Goal: Information Seeking & Learning: Obtain resource

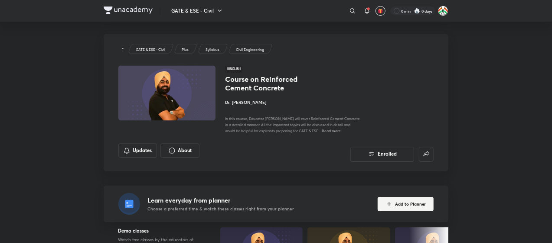
click at [133, 10] on img at bounding box center [128, 10] width 49 height 7
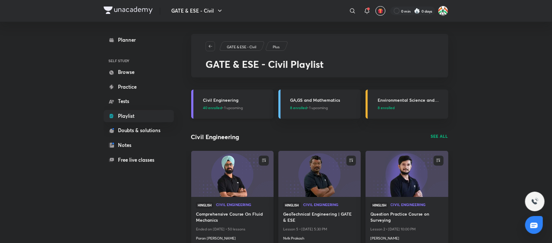
click at [234, 108] on span "40 enrolled • 1 upcoming" at bounding box center [223, 108] width 40 height 6
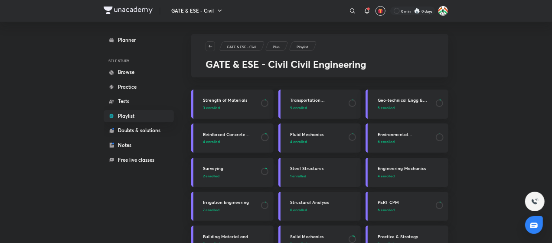
click at [316, 176] on p "1 enrolled" at bounding box center [323, 176] width 67 height 6
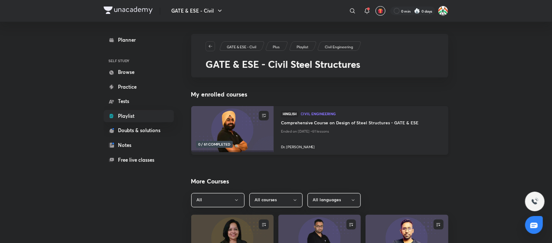
click at [312, 123] on h4 "Comprehensive Course on Design of Steel Structures - GATE & ESE" at bounding box center [361, 124] width 160 height 8
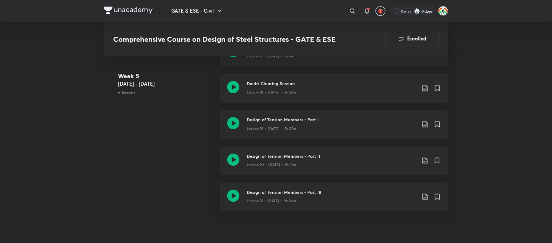
scroll to position [1115, 0]
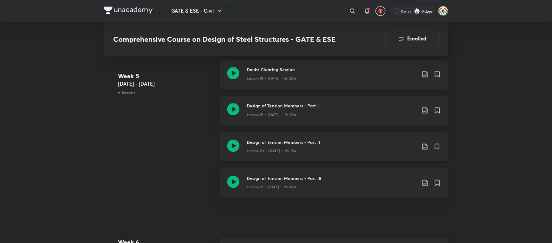
click at [423, 144] on icon at bounding box center [425, 146] width 5 height 6
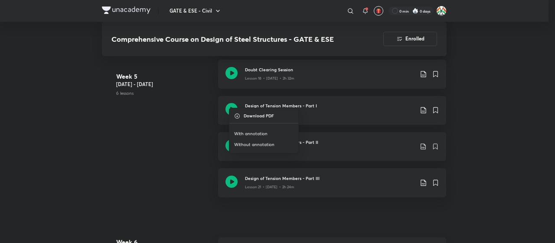
click at [261, 129] on li "With annotation" at bounding box center [264, 133] width 69 height 11
click at [253, 132] on p "With annotation" at bounding box center [250, 134] width 33 height 7
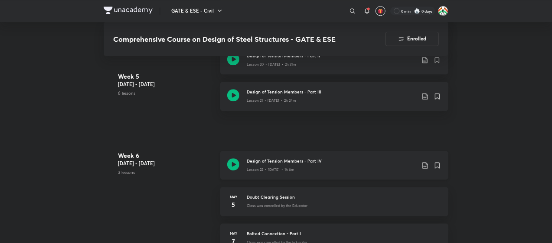
scroll to position [1202, 0]
click at [426, 95] on icon at bounding box center [425, 95] width 7 height 7
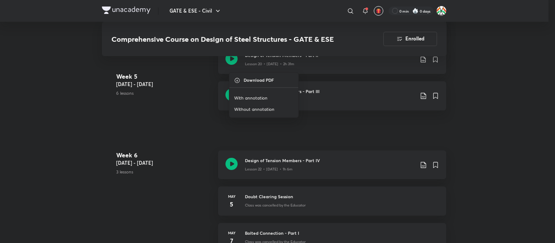
click at [268, 96] on li "With annotation" at bounding box center [264, 97] width 69 height 11
click at [255, 97] on p "With annotation" at bounding box center [250, 98] width 33 height 7
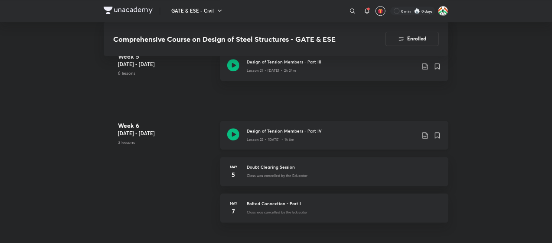
scroll to position [1245, 0]
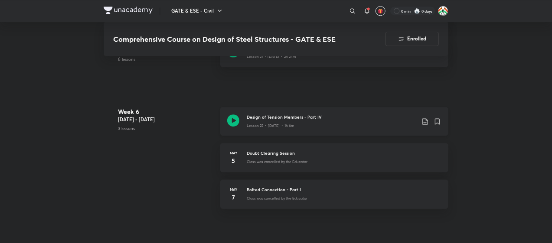
click at [426, 118] on icon at bounding box center [425, 121] width 5 height 6
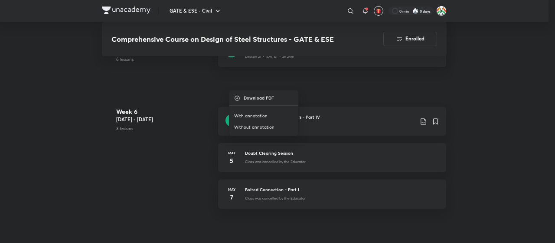
click at [255, 113] on p "With annotation" at bounding box center [250, 116] width 33 height 7
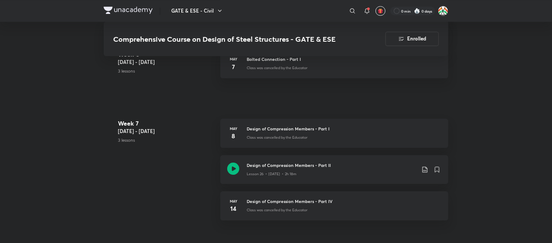
scroll to position [1419, 0]
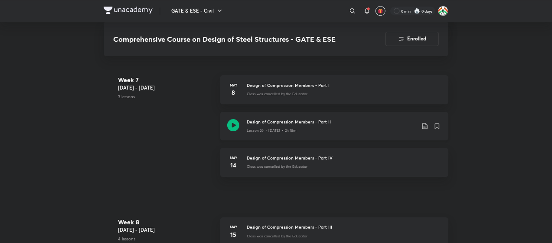
click at [424, 125] on icon at bounding box center [425, 125] width 7 height 7
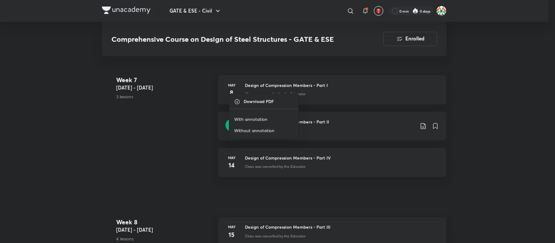
click at [259, 117] on p "With annotation" at bounding box center [250, 119] width 33 height 7
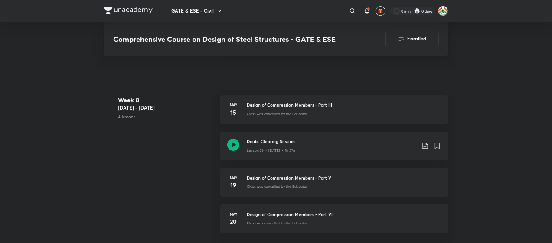
scroll to position [1549, 0]
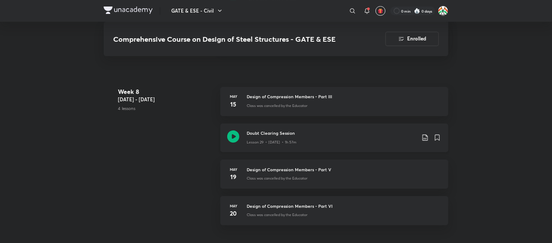
click at [425, 138] on icon at bounding box center [425, 138] width 5 height 6
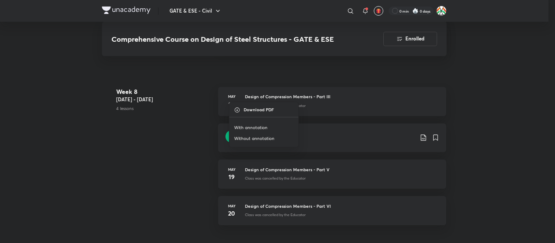
click at [258, 125] on p "With annotation" at bounding box center [250, 128] width 33 height 7
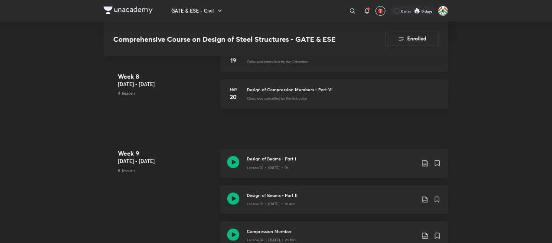
scroll to position [1679, 0]
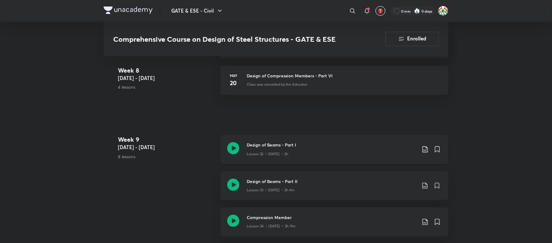
click at [426, 147] on icon at bounding box center [425, 148] width 7 height 7
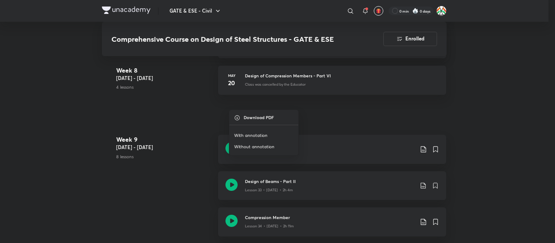
click at [262, 133] on p "With annotation" at bounding box center [250, 135] width 33 height 7
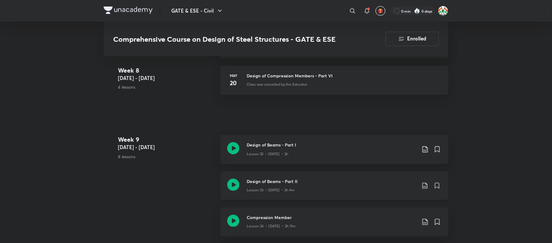
click at [424, 184] on icon at bounding box center [425, 185] width 7 height 7
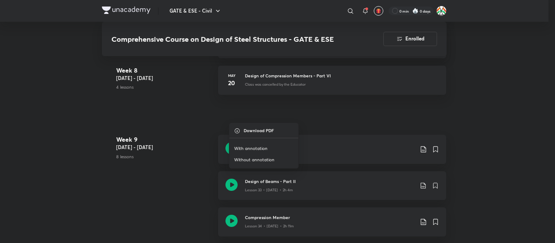
click at [250, 146] on p "With annotation" at bounding box center [250, 148] width 33 height 7
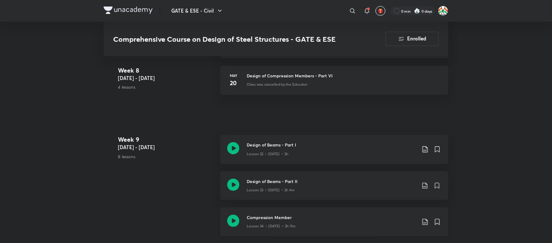
click at [425, 222] on icon at bounding box center [425, 221] width 7 height 7
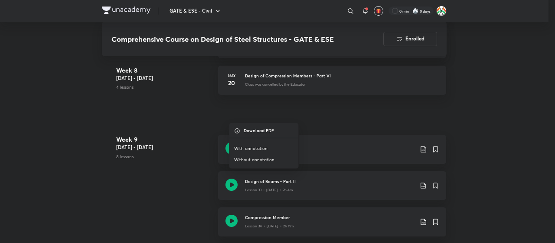
click at [252, 145] on p "With annotation" at bounding box center [250, 148] width 33 height 7
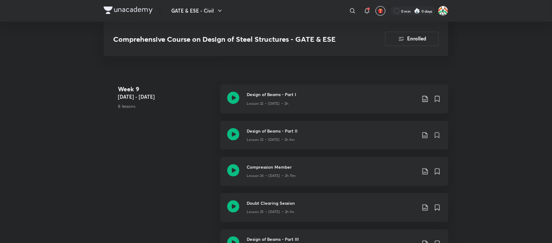
scroll to position [1809, 0]
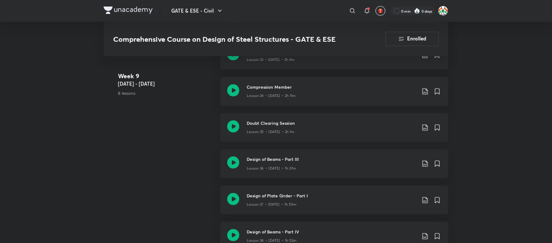
click at [424, 125] on icon at bounding box center [425, 127] width 7 height 7
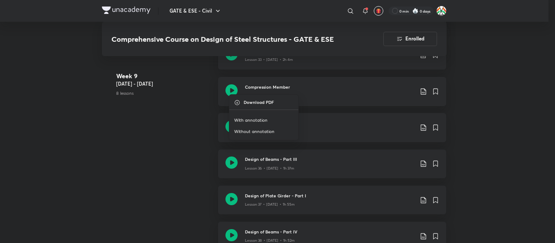
click at [255, 118] on p "With annotation" at bounding box center [250, 120] width 33 height 7
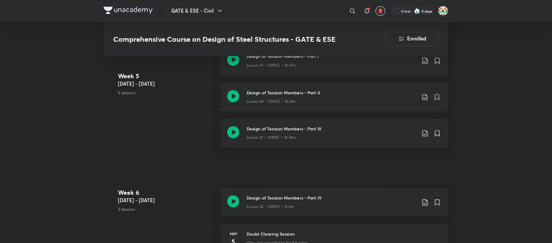
scroll to position [1115, 0]
